Goal: Check status: Check status

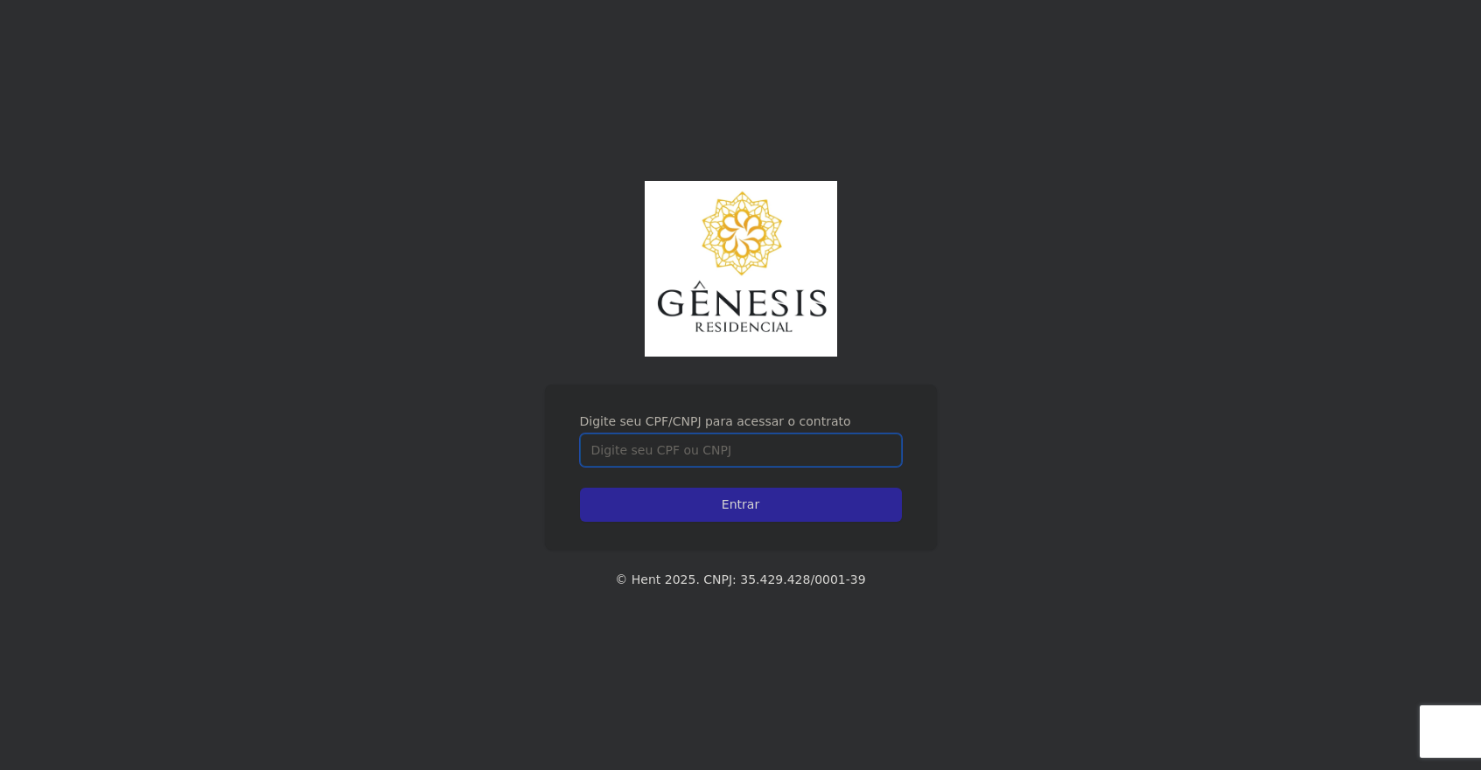
click at [751, 453] on input "Digite seu CPF/CNPJ para acessar o contrato" at bounding box center [741, 450] width 322 height 33
type input "44319529855"
click at [580, 488] on input "Entrar" at bounding box center [741, 505] width 322 height 34
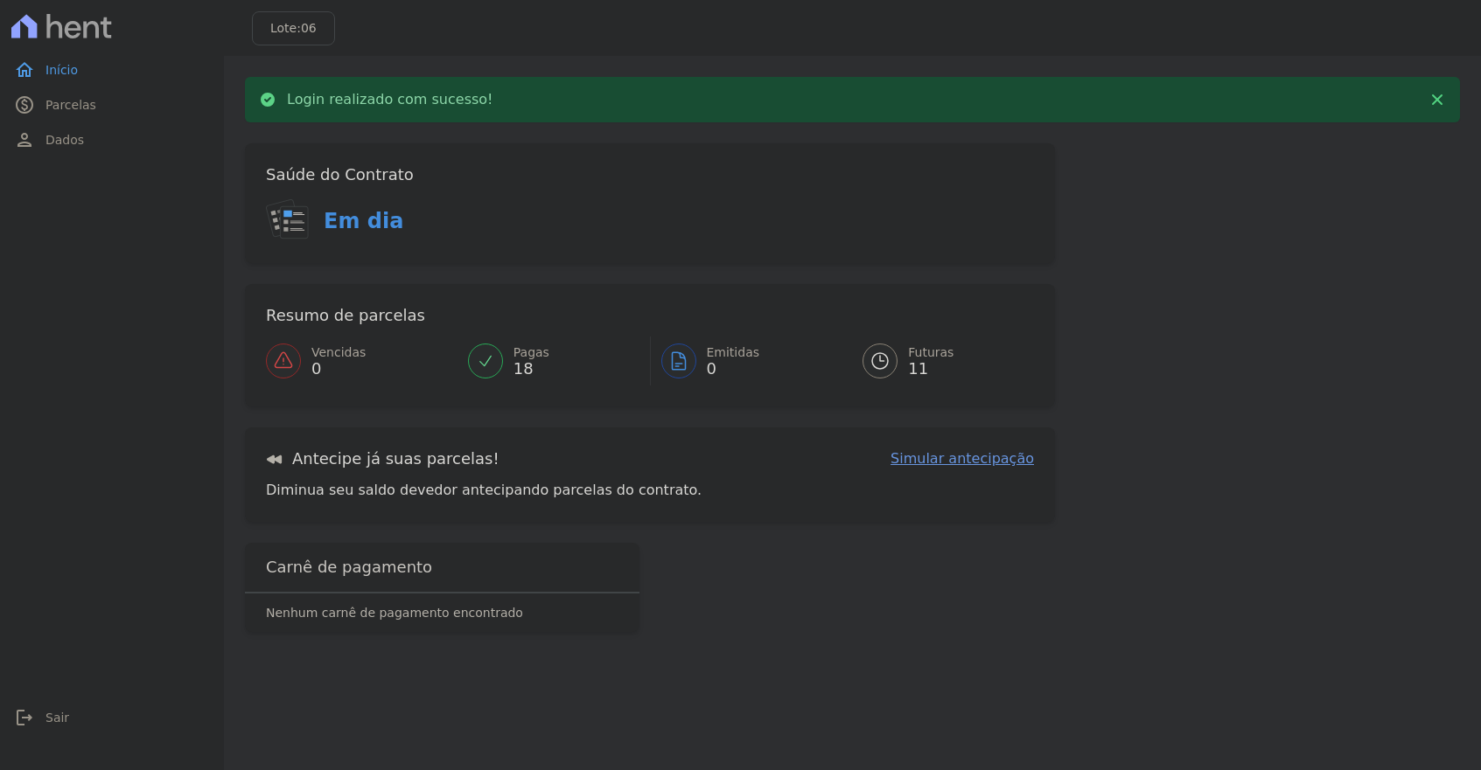
click at [894, 365] on div at bounding box center [879, 361] width 35 height 35
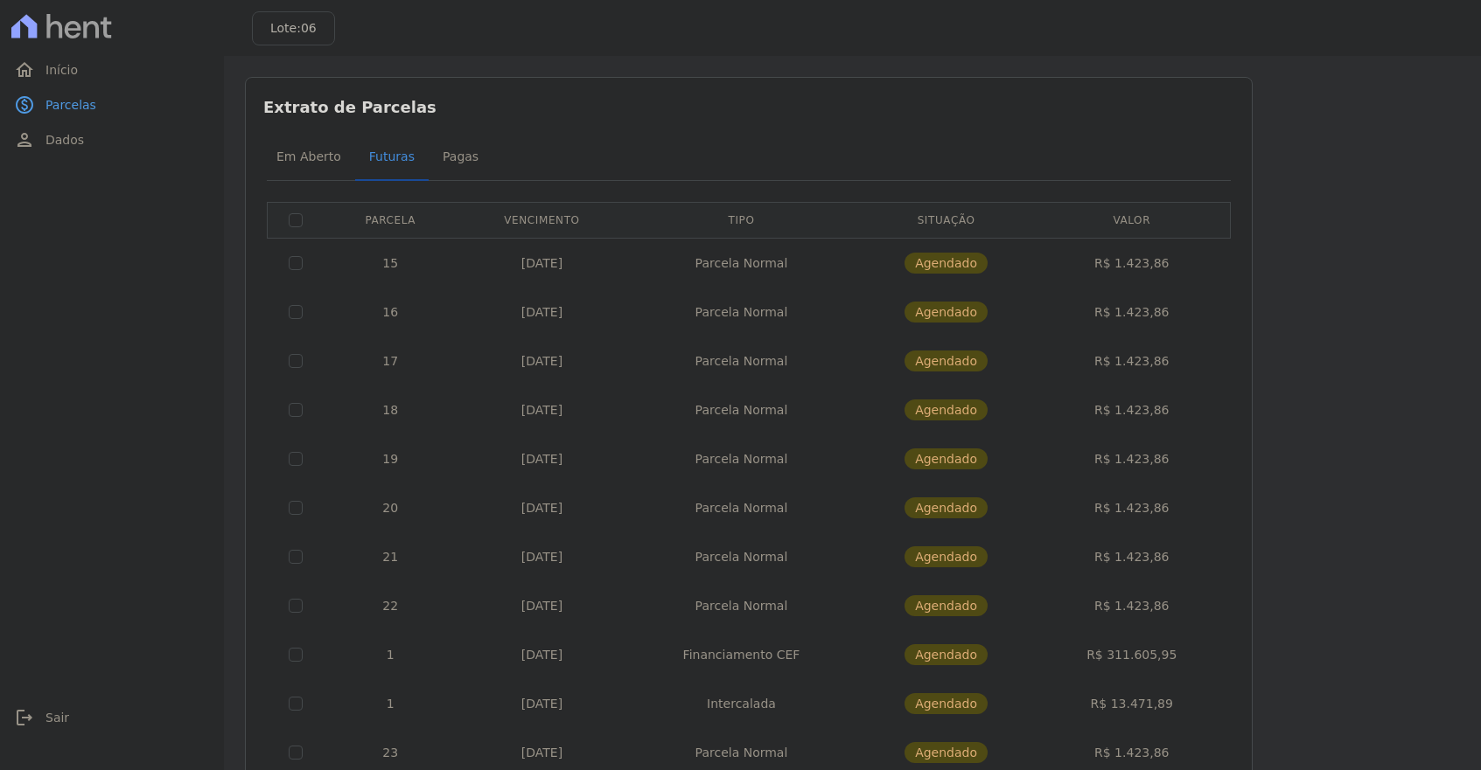
click at [389, 40] on div "Lote: 06" at bounding box center [852, 28] width 1257 height 56
click at [1324, 200] on div "Listagem de parcelas Baixar PDF Extrato de Parcelas Em [GEOGRAPHIC_DATA] Futura…" at bounding box center [852, 456] width 1215 height 758
